Goal: Transaction & Acquisition: Subscribe to service/newsletter

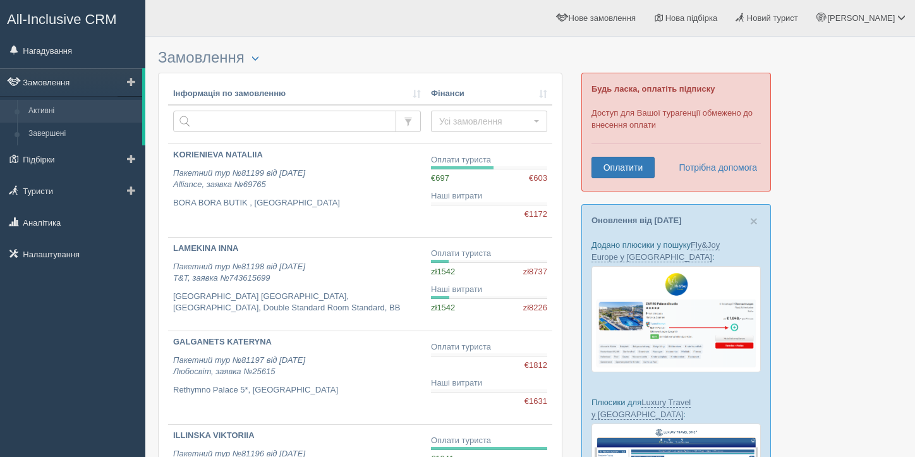
click at [47, 85] on link "Замовлення" at bounding box center [71, 82] width 142 height 28
click at [615, 168] on link "Оплатити" at bounding box center [622, 167] width 63 height 21
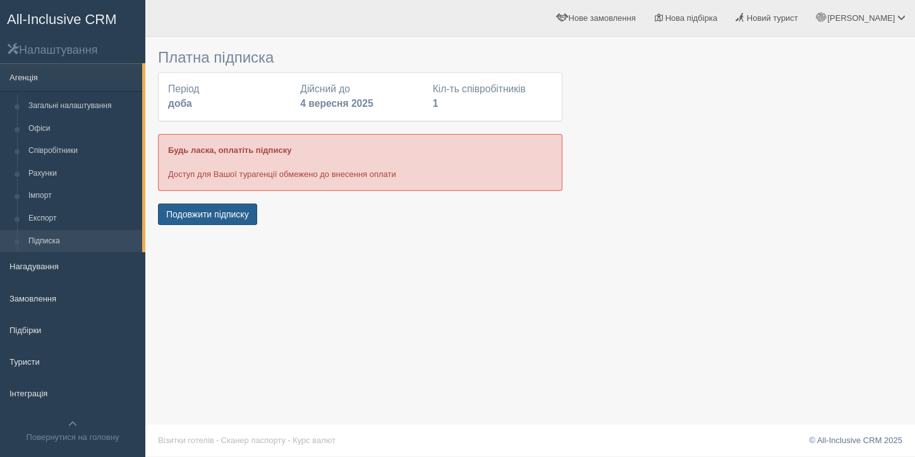
click at [210, 212] on button "Подовжити підписку" at bounding box center [207, 213] width 99 height 21
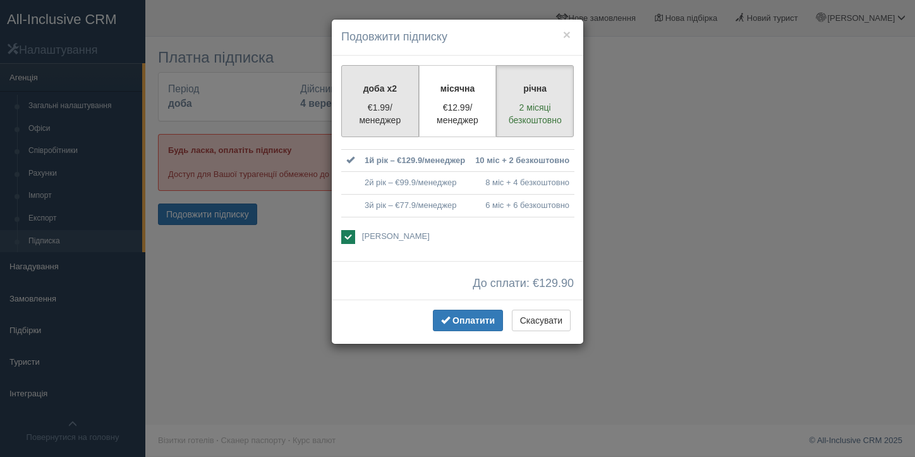
click at [382, 104] on p "€1.99/менеджер" at bounding box center [379, 113] width 61 height 25
radio input "true"
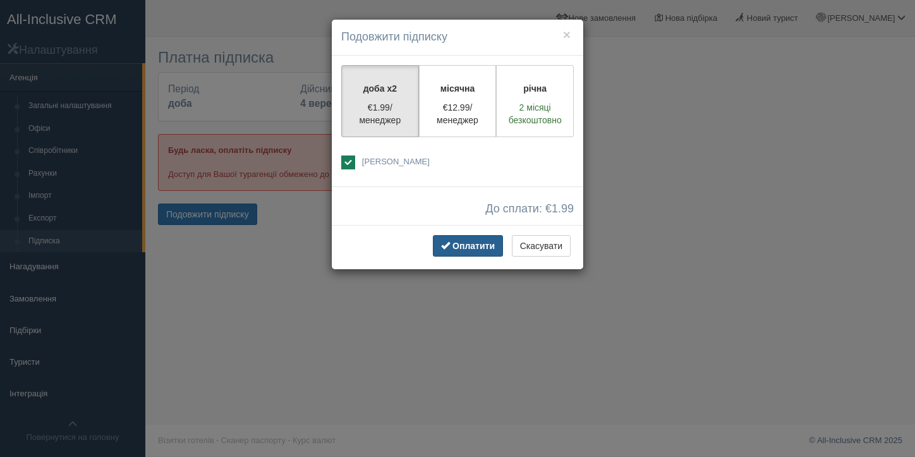
click at [473, 250] on button "Оплатити" at bounding box center [468, 245] width 70 height 21
